Goal: Task Accomplishment & Management: Manage account settings

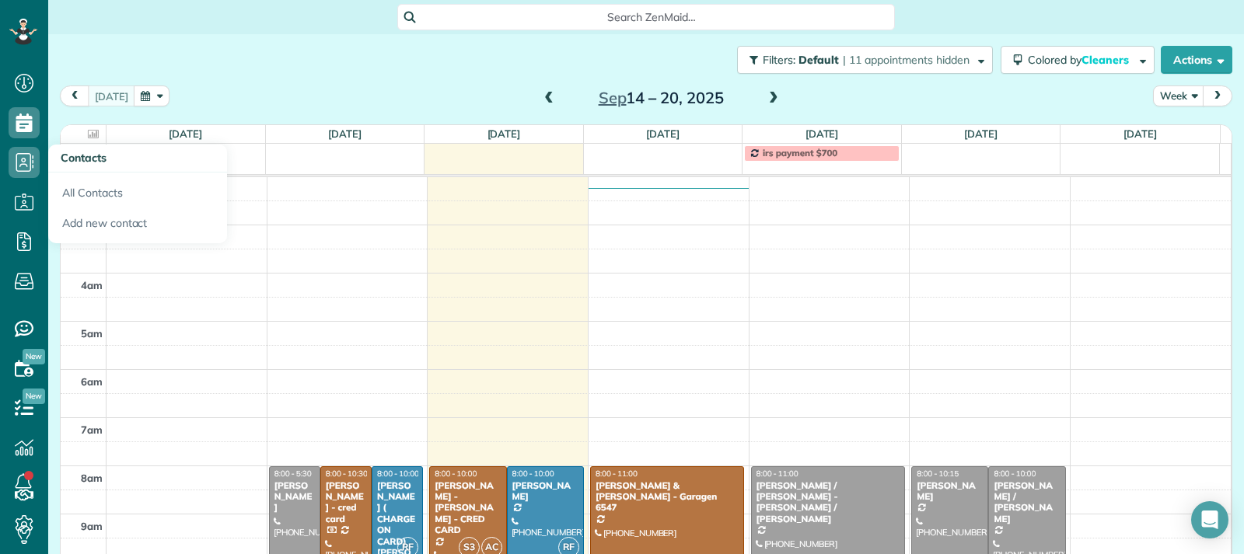
scroll to position [242, 0]
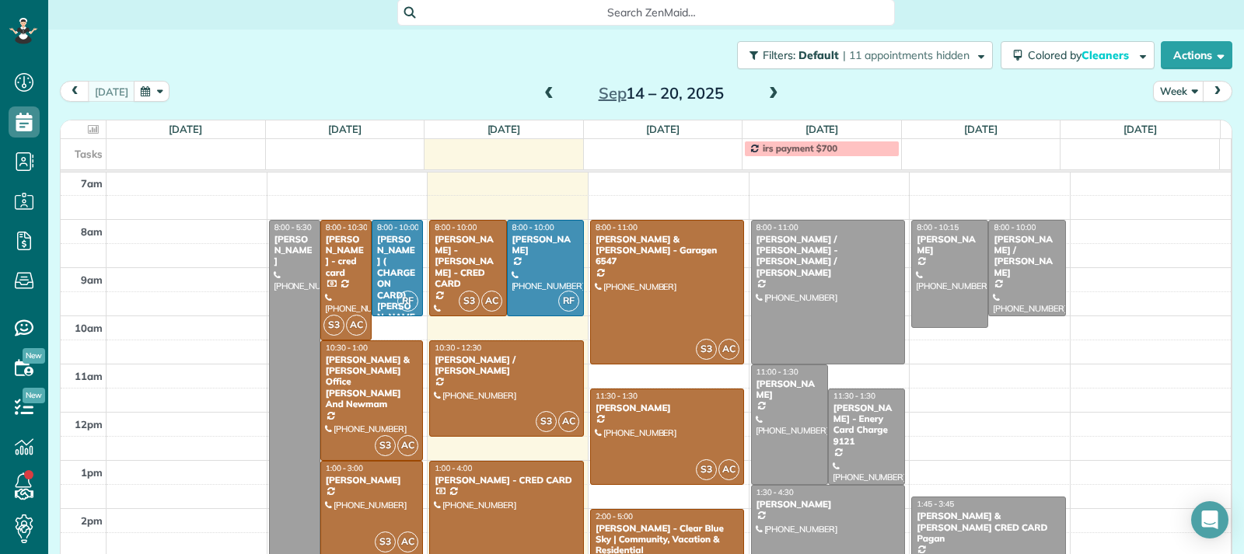
click at [540, 94] on span at bounding box center [548, 94] width 17 height 14
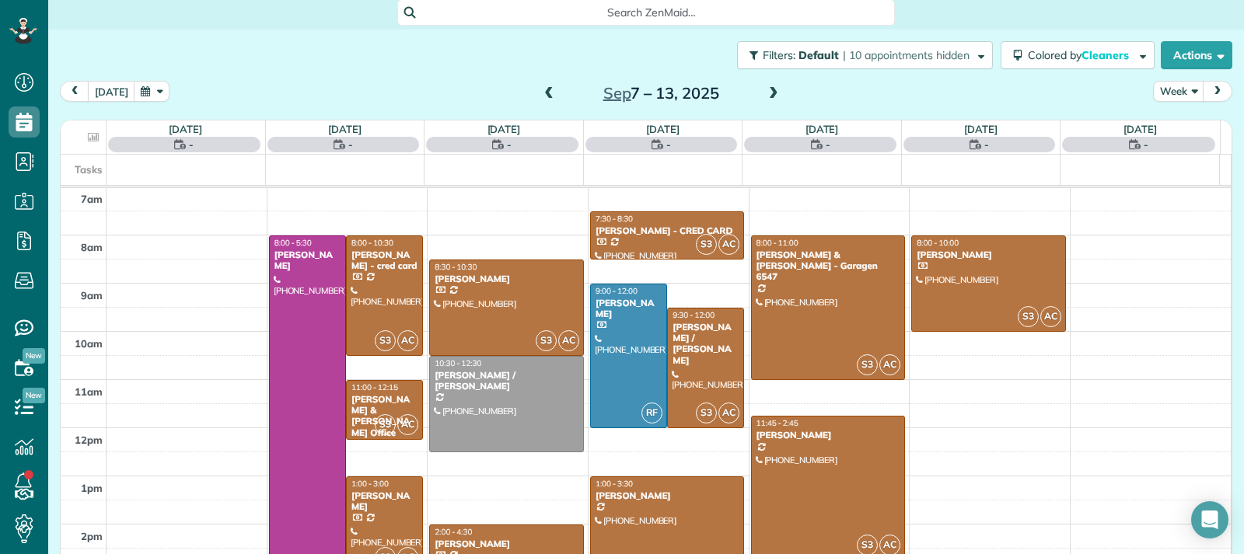
click at [540, 94] on span at bounding box center [548, 94] width 17 height 14
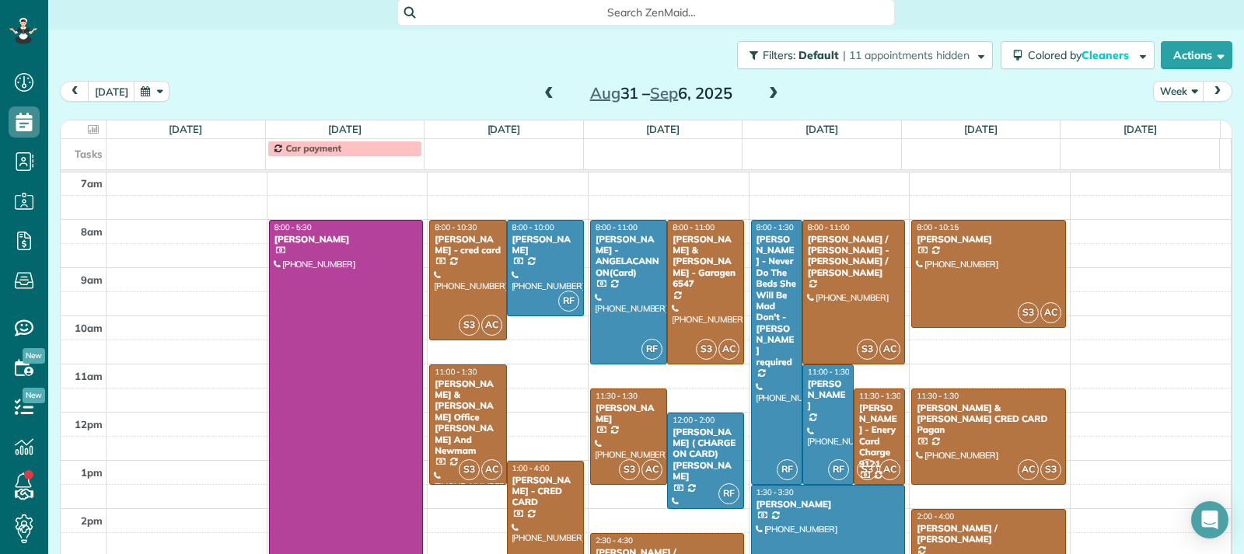
click at [540, 94] on span at bounding box center [548, 94] width 17 height 14
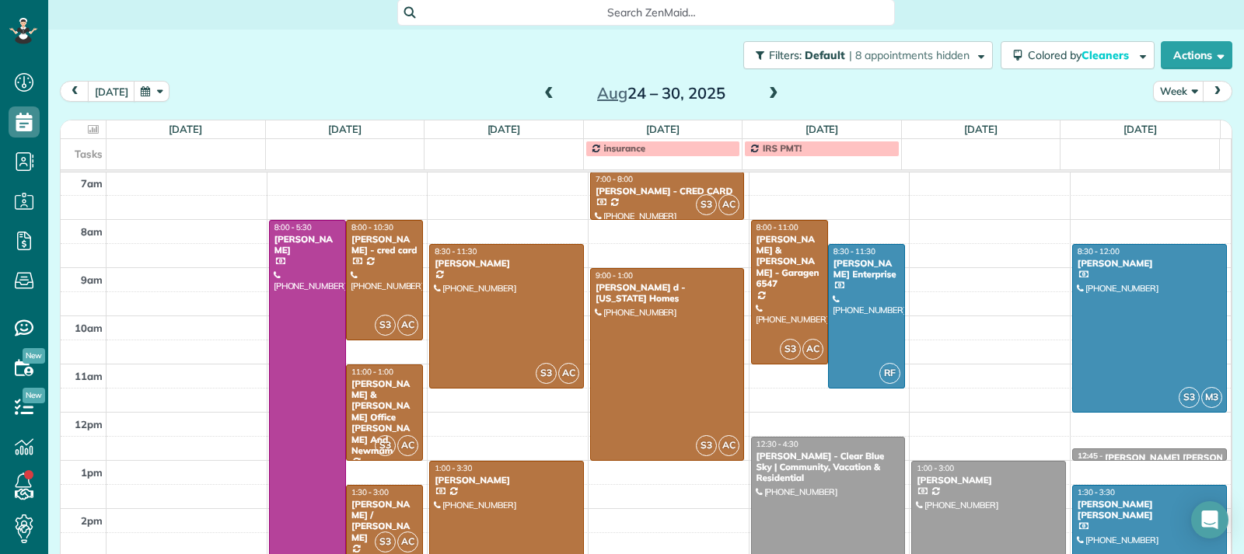
click at [540, 94] on span at bounding box center [548, 94] width 17 height 14
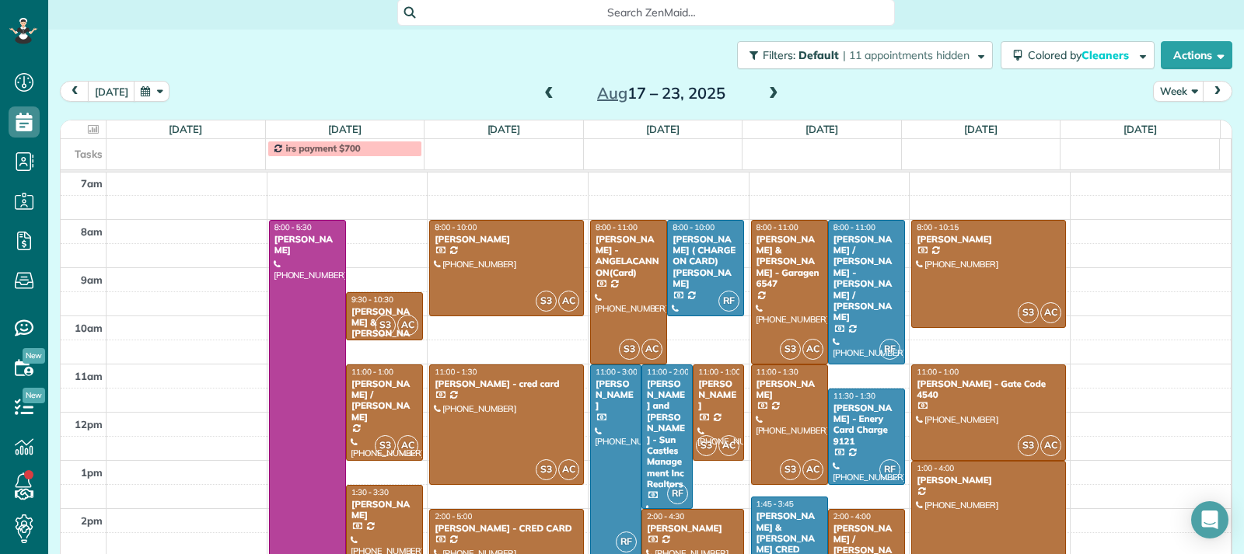
click at [540, 94] on span at bounding box center [548, 94] width 17 height 14
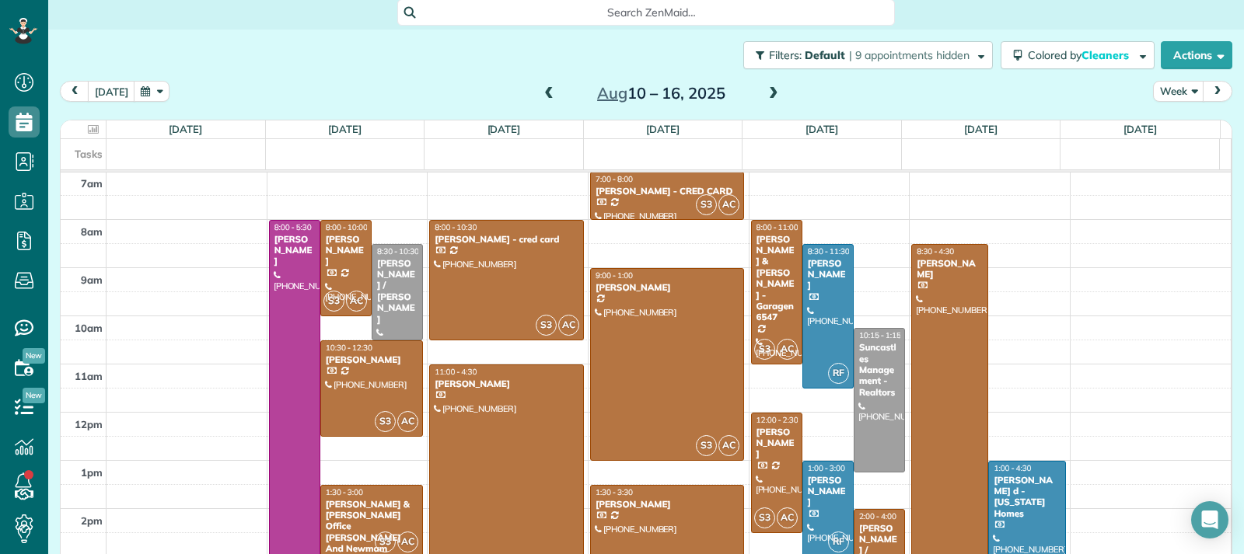
click at [540, 94] on span at bounding box center [548, 94] width 17 height 14
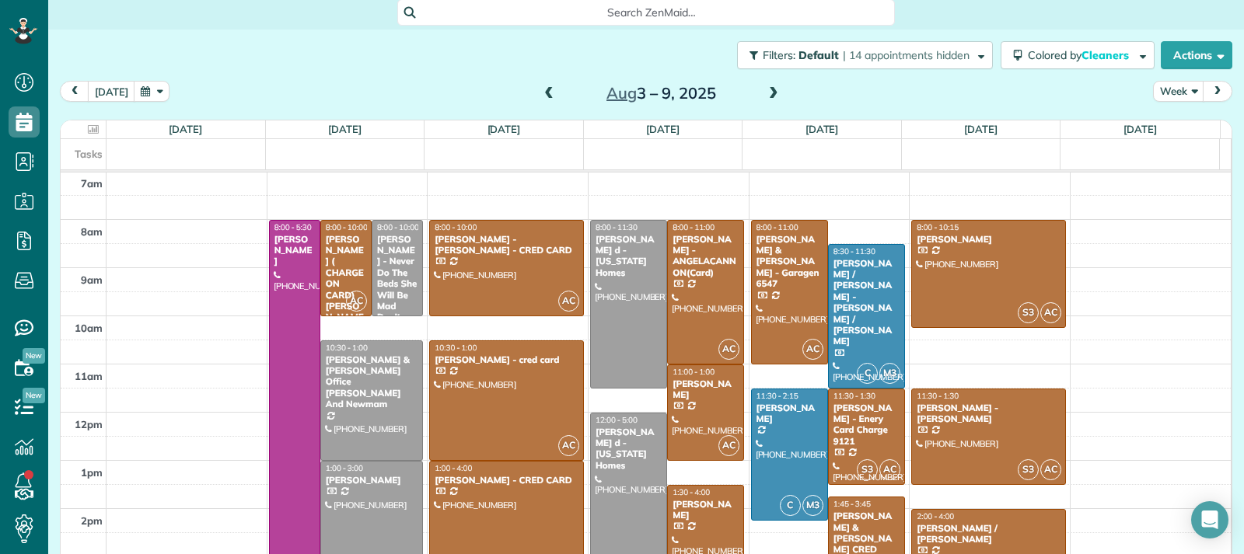
click at [540, 94] on span at bounding box center [548, 94] width 17 height 14
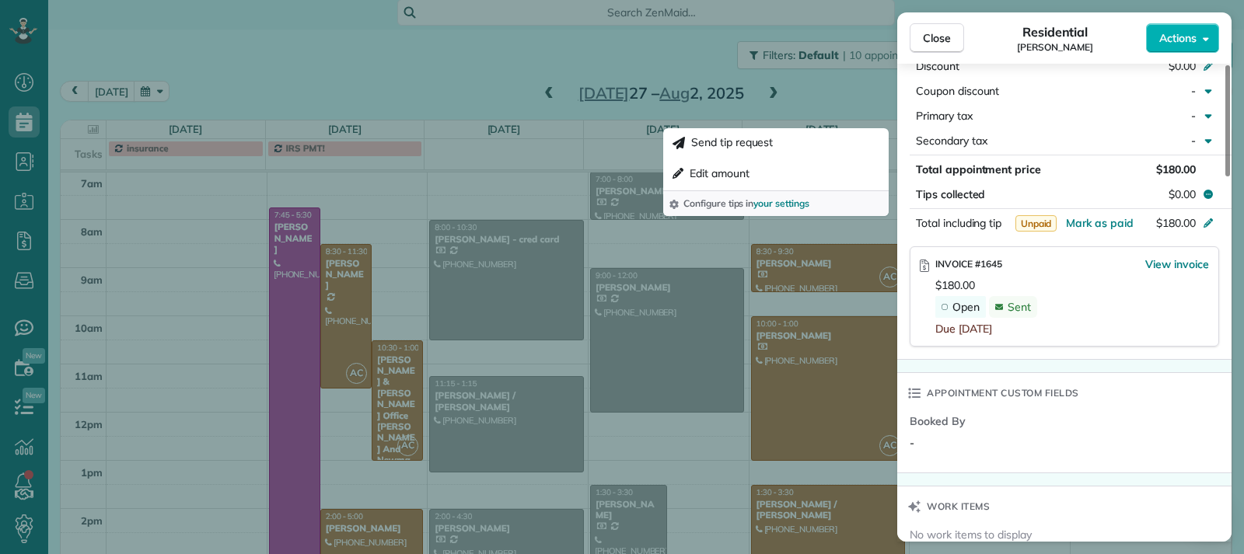
scroll to position [862, 0]
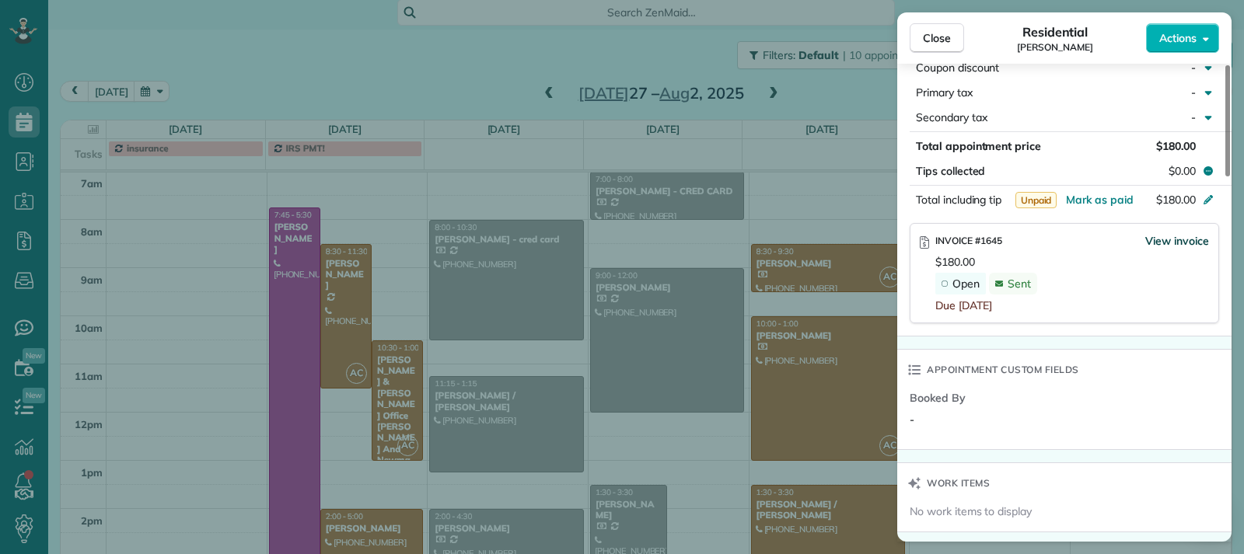
click at [1158, 244] on span "View invoice" at bounding box center [1177, 241] width 64 height 16
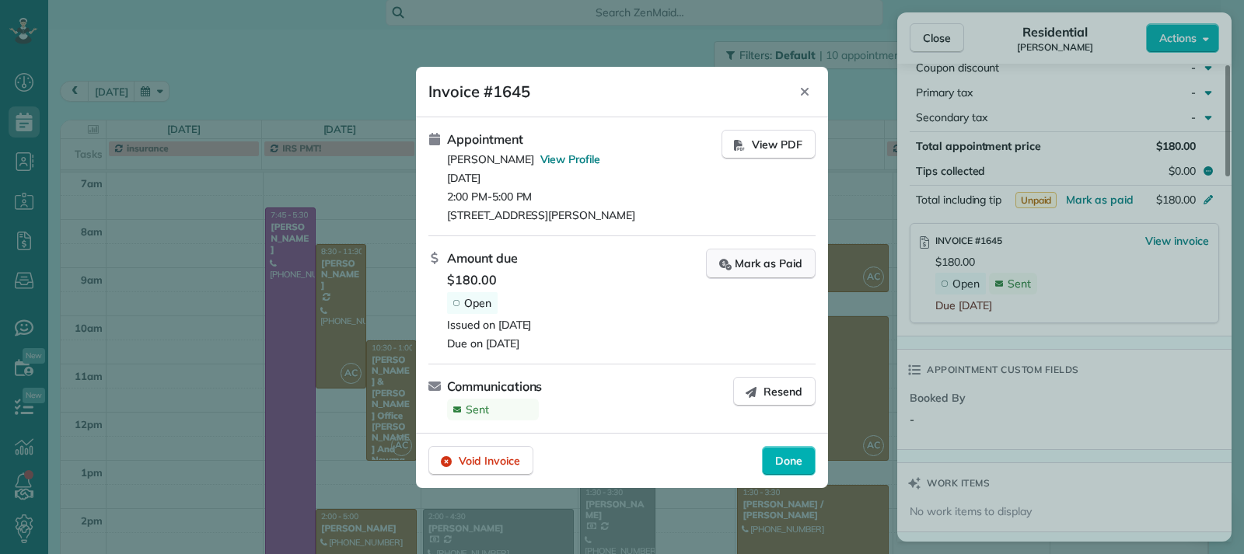
click at [757, 269] on div "Mark as Paid" at bounding box center [760, 264] width 83 height 16
click at [790, 462] on span "Done" at bounding box center [788, 461] width 27 height 16
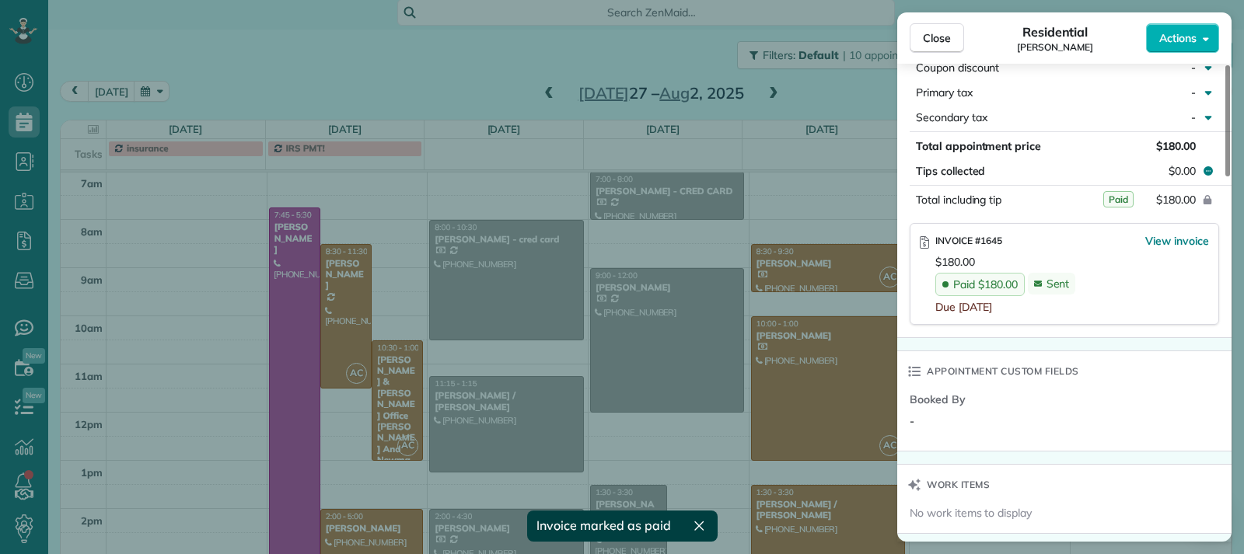
scroll to position [855, 0]
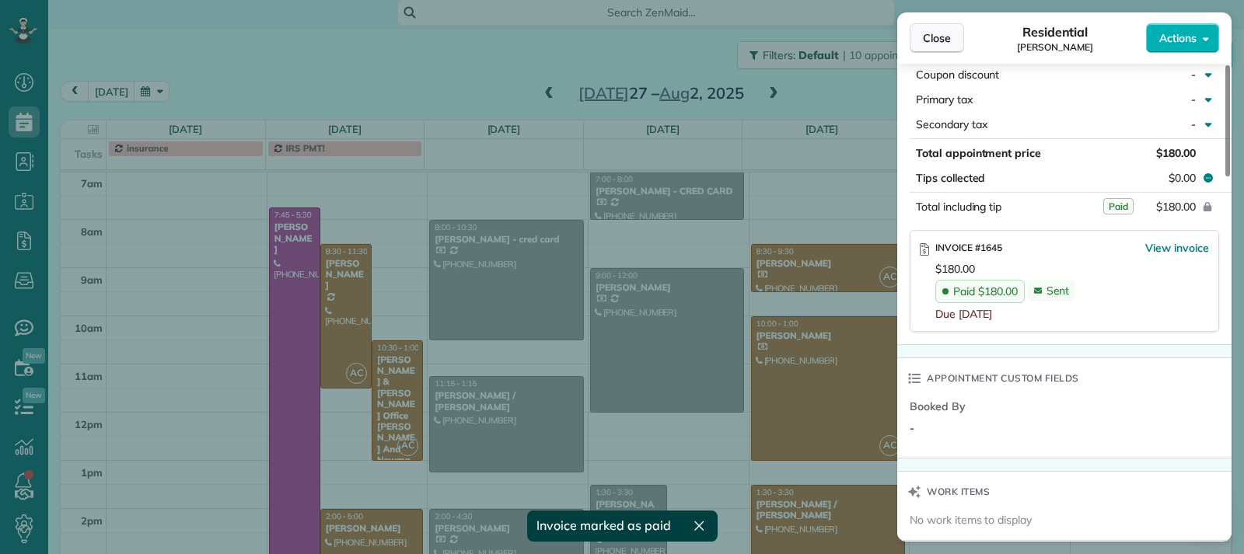
click at [930, 43] on span "Close" at bounding box center [937, 38] width 28 height 16
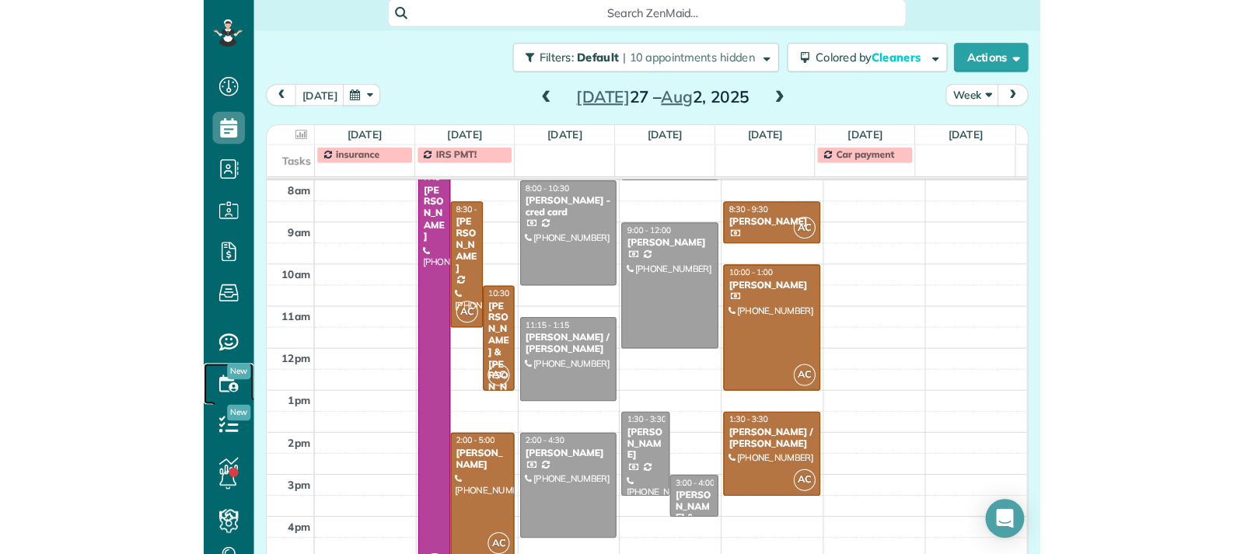
scroll to position [554, 48]
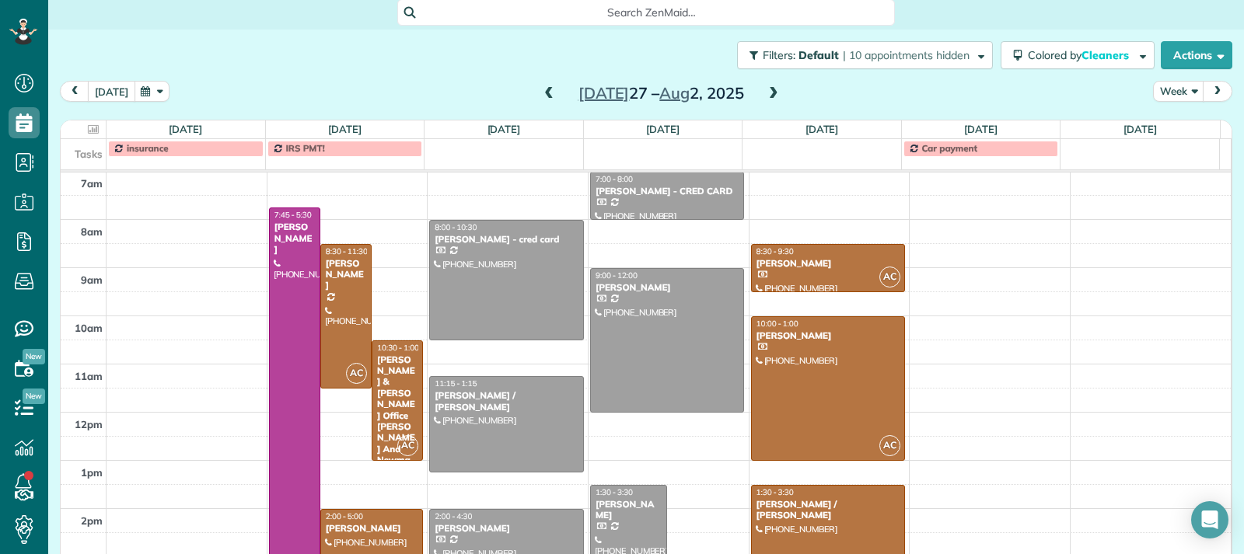
click at [113, 90] on button "[DATE]" at bounding box center [111, 91] width 47 height 21
